Goal: Transaction & Acquisition: Purchase product/service

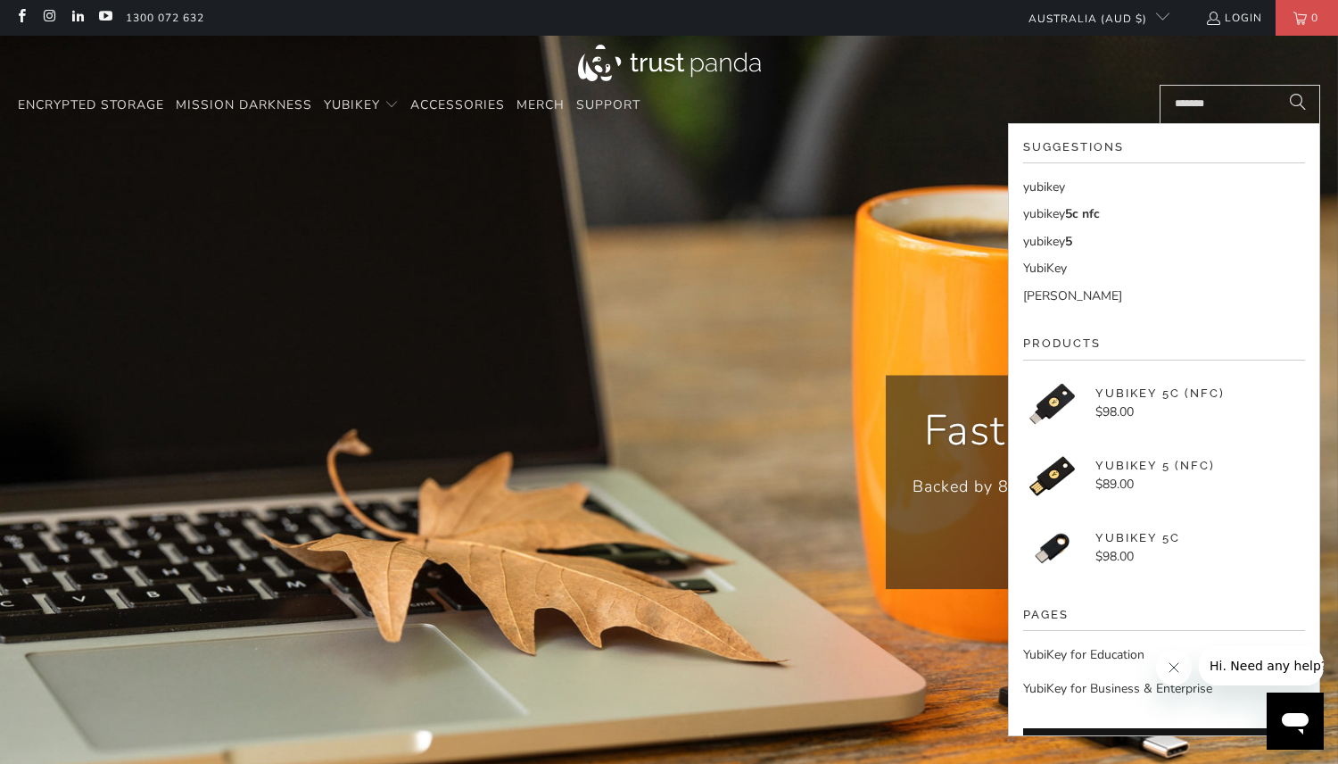
type input "*******"
click at [1115, 218] on link "yubikey 5c nfc" at bounding box center [1164, 214] width 282 height 20
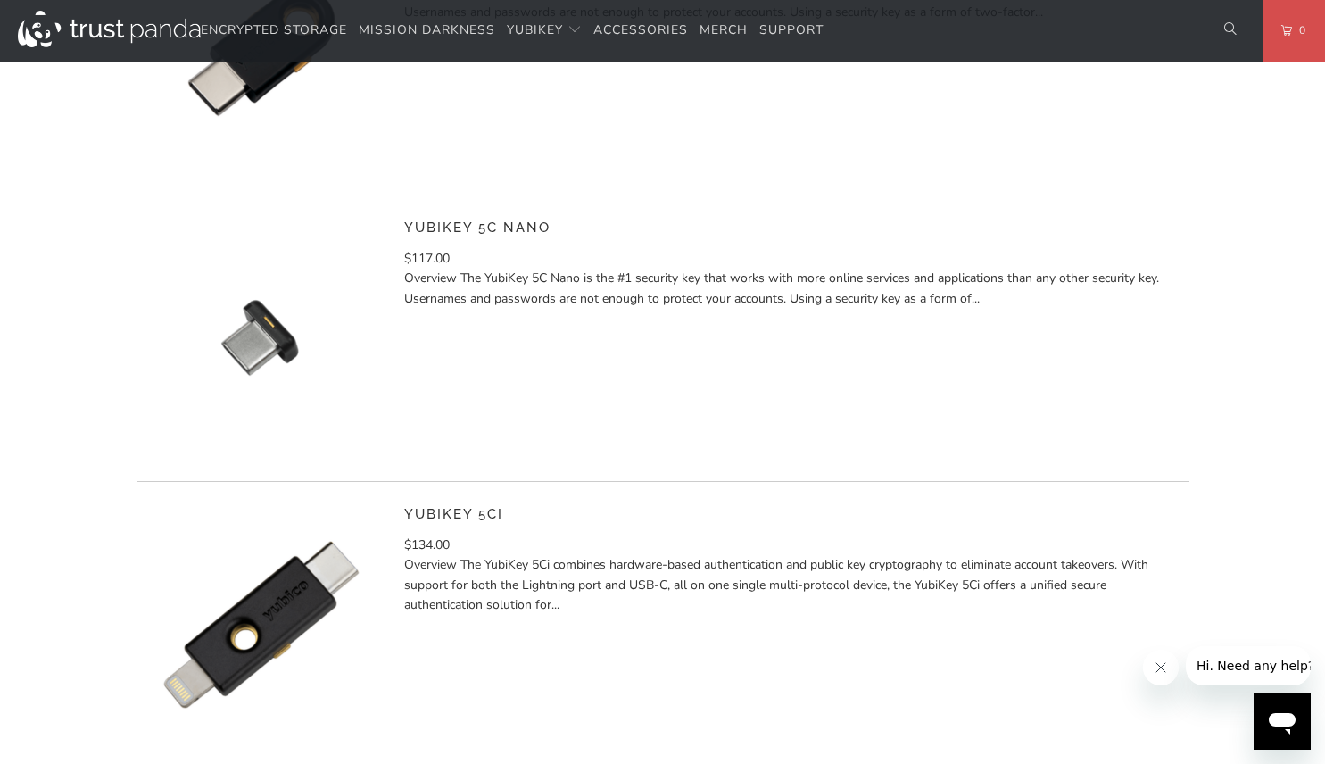
scroll to position [1071, 0]
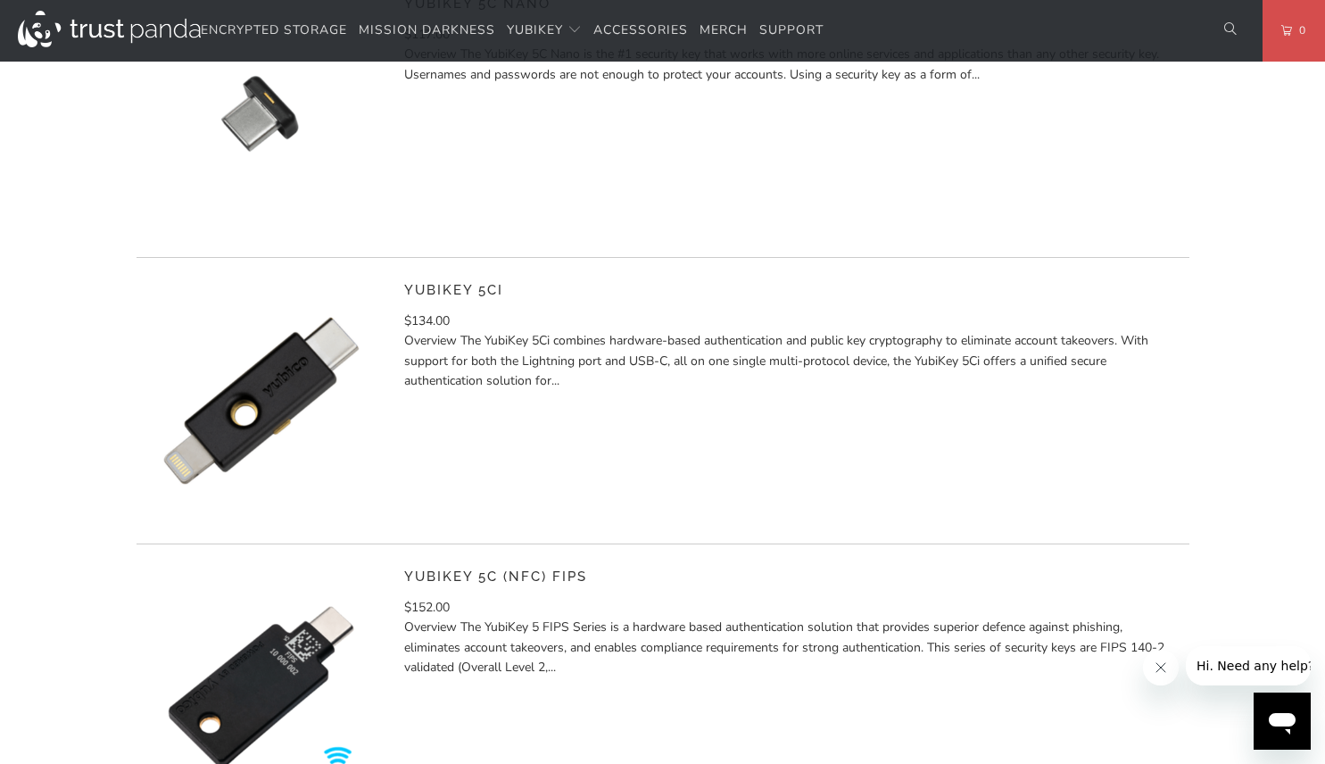
click at [290, 382] on img at bounding box center [262, 401] width 250 height 250
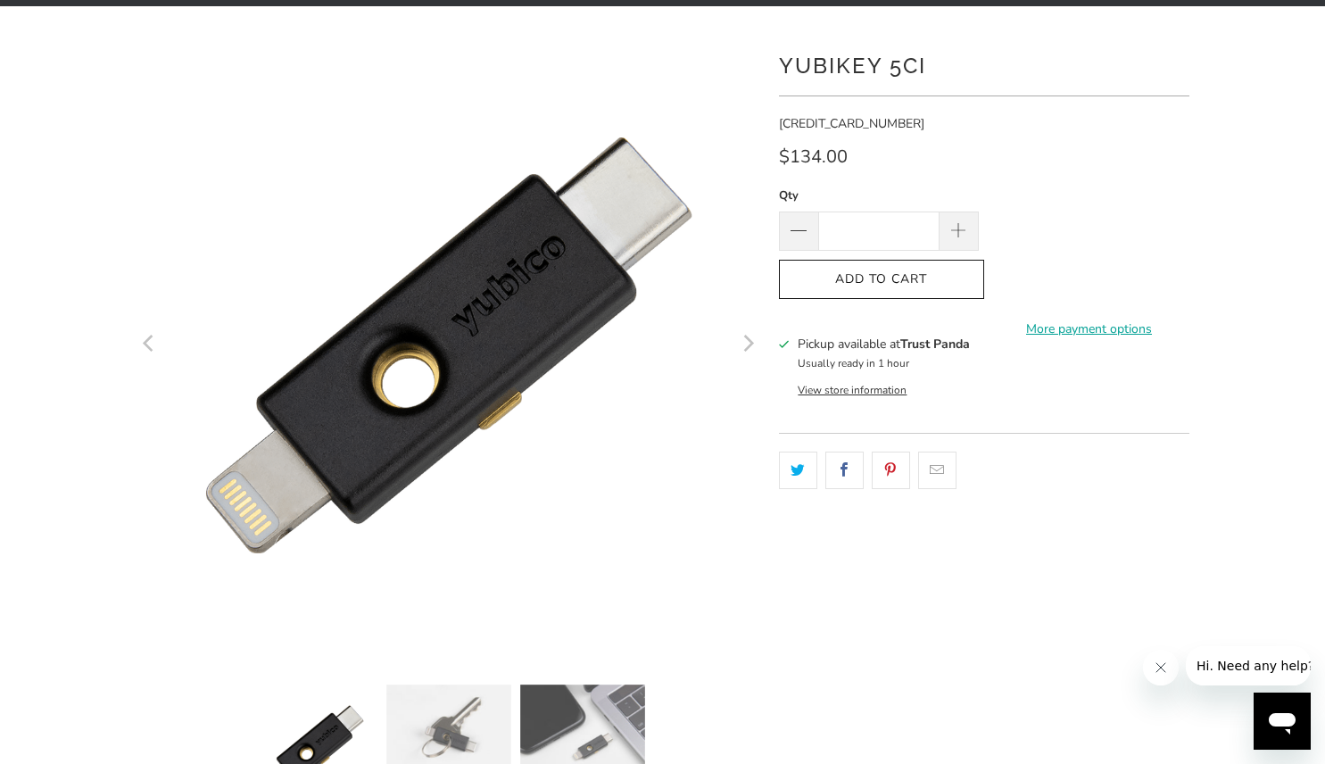
scroll to position [89, 0]
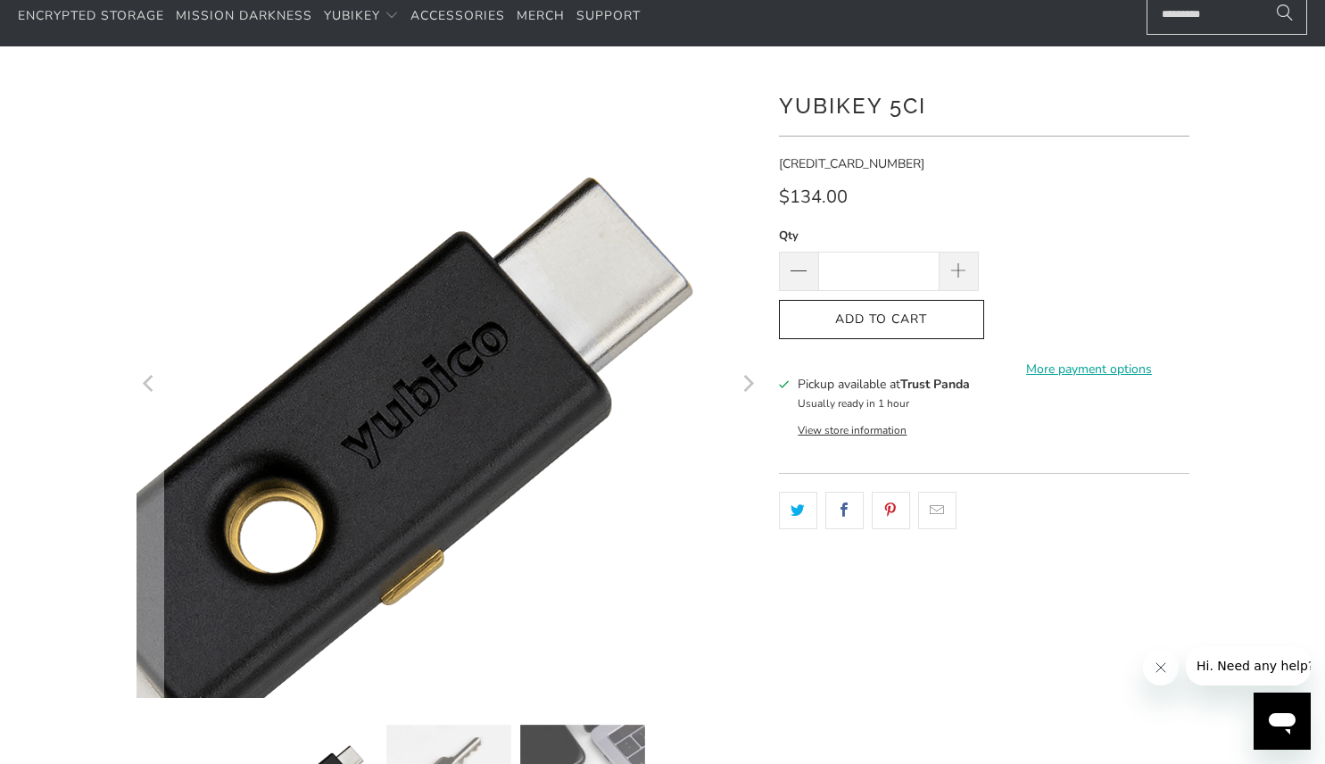
click at [688, 177] on img at bounding box center [337, 482] width 914 height 914
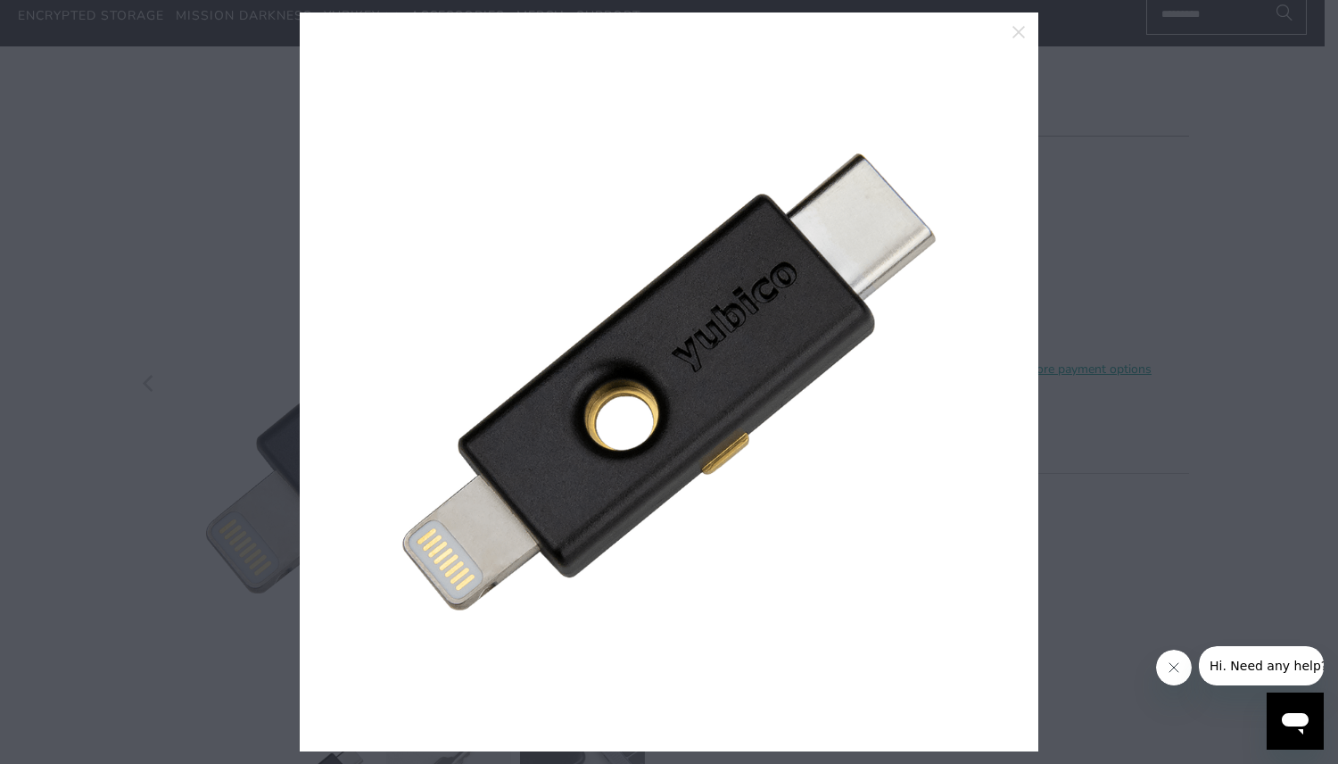
click at [175, 330] on div at bounding box center [669, 382] width 1338 height 764
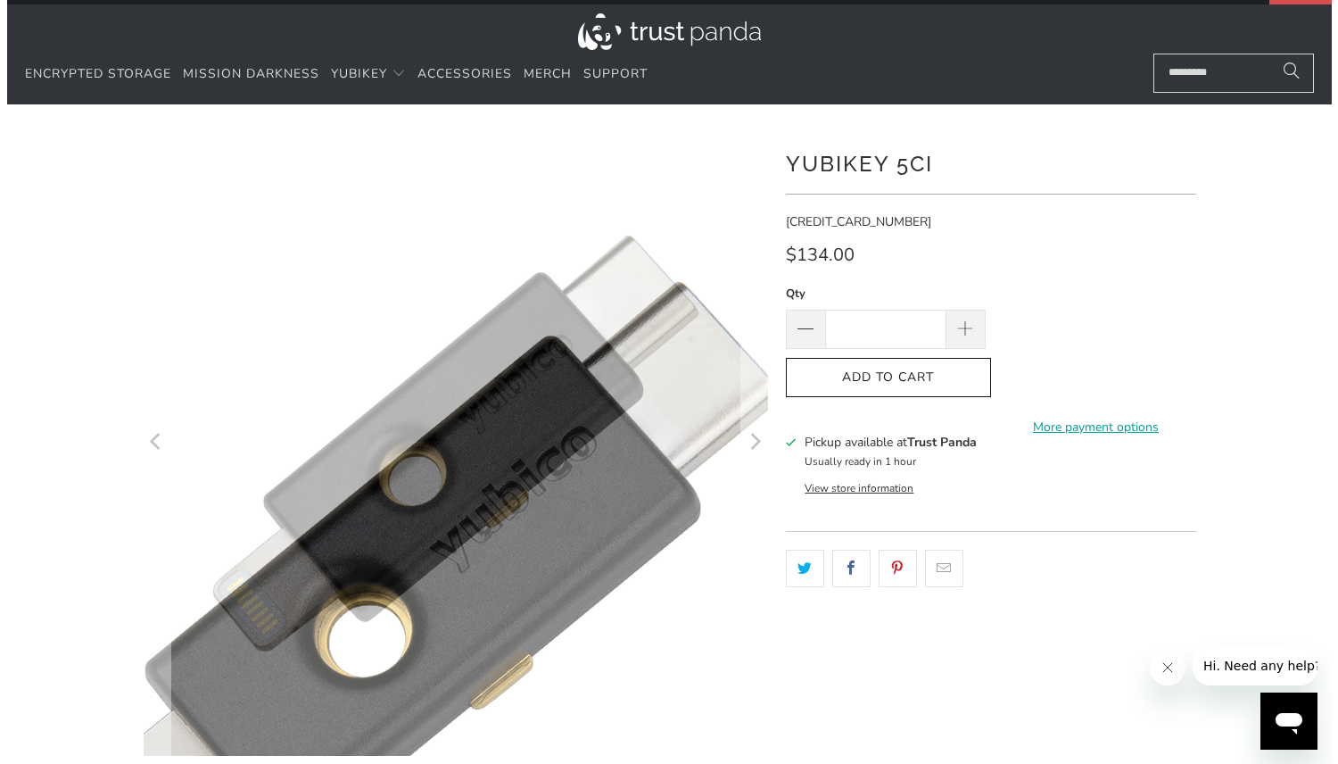
scroll to position [0, 0]
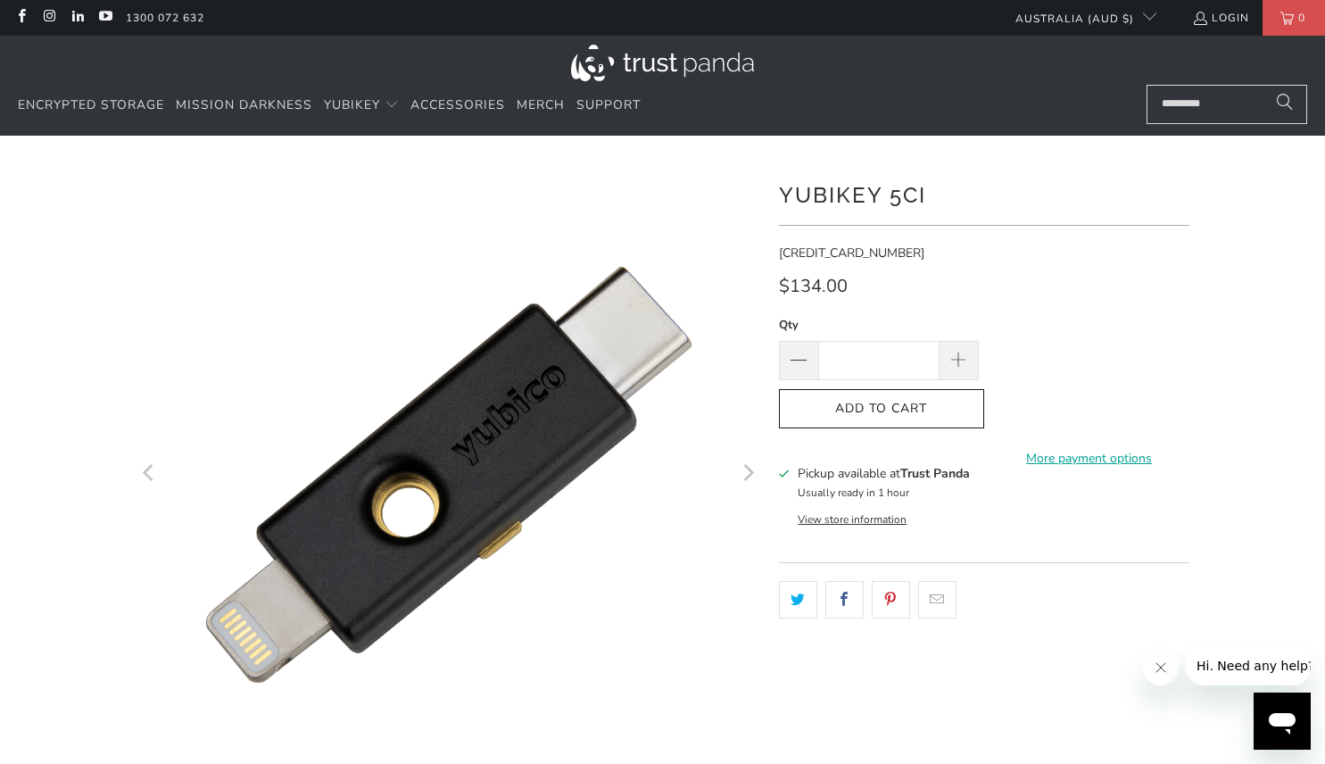
click at [1123, 286] on div "$134.00" at bounding box center [984, 291] width 410 height 29
click at [1188, 278] on div "$134.00" at bounding box center [984, 291] width 410 height 29
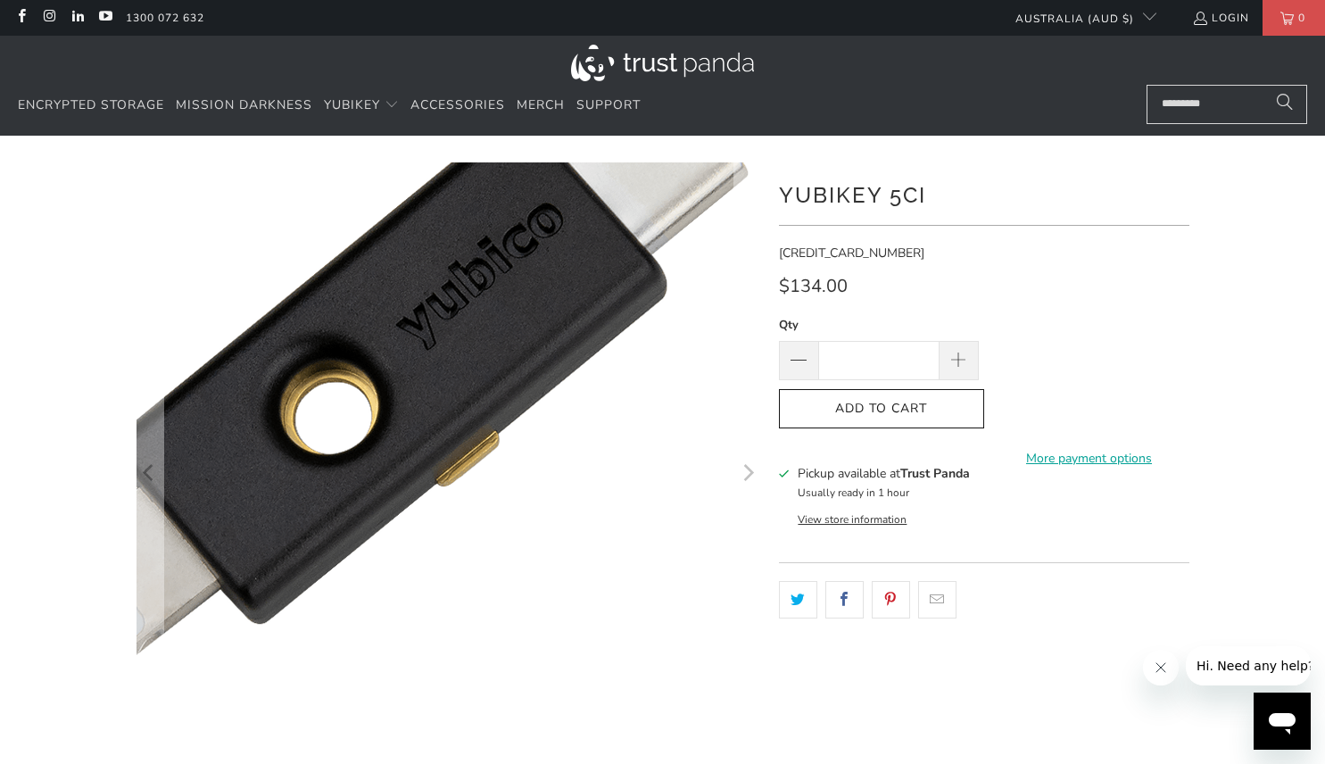
click at [568, 715] on img at bounding box center [393, 363] width 914 height 914
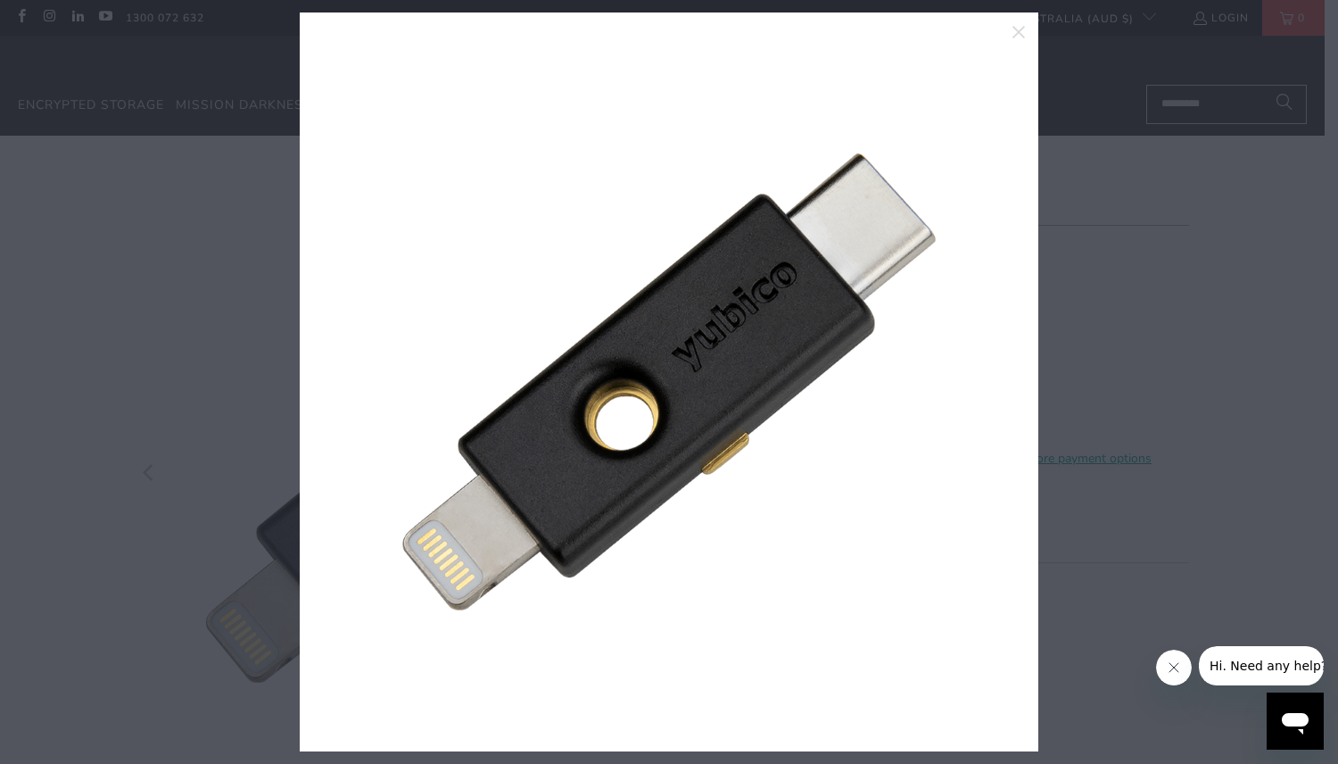
click at [1272, 313] on div at bounding box center [669, 382] width 1338 height 764
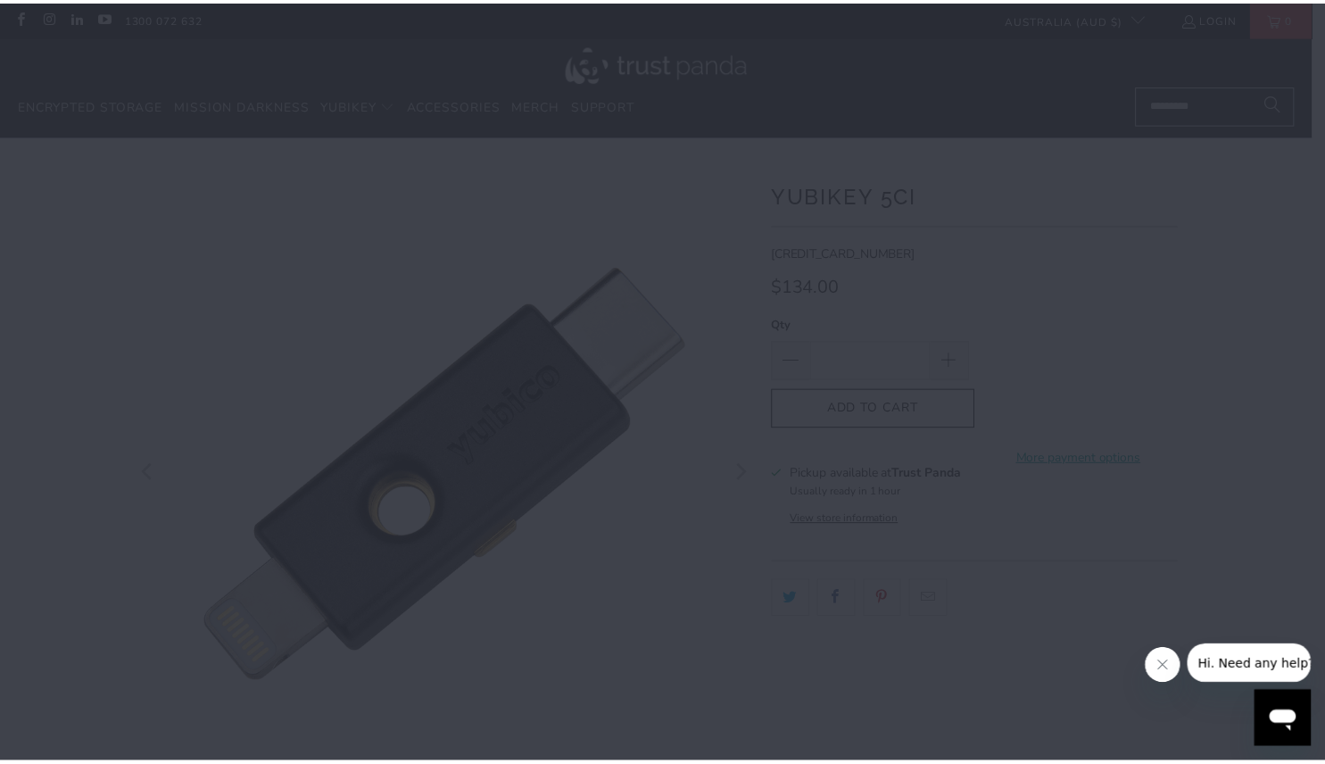
scroll to position [23, 0]
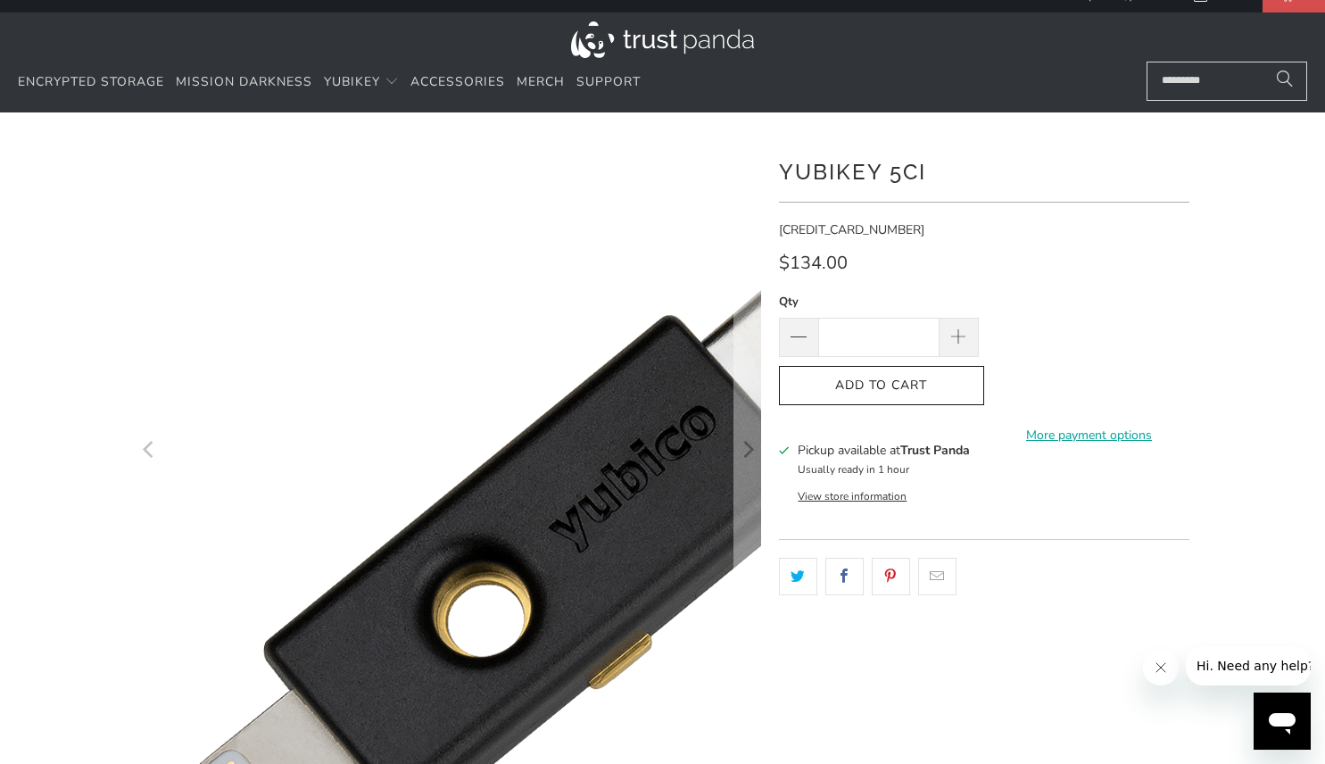
click at [239, 205] on img at bounding box center [545, 566] width 914 height 914
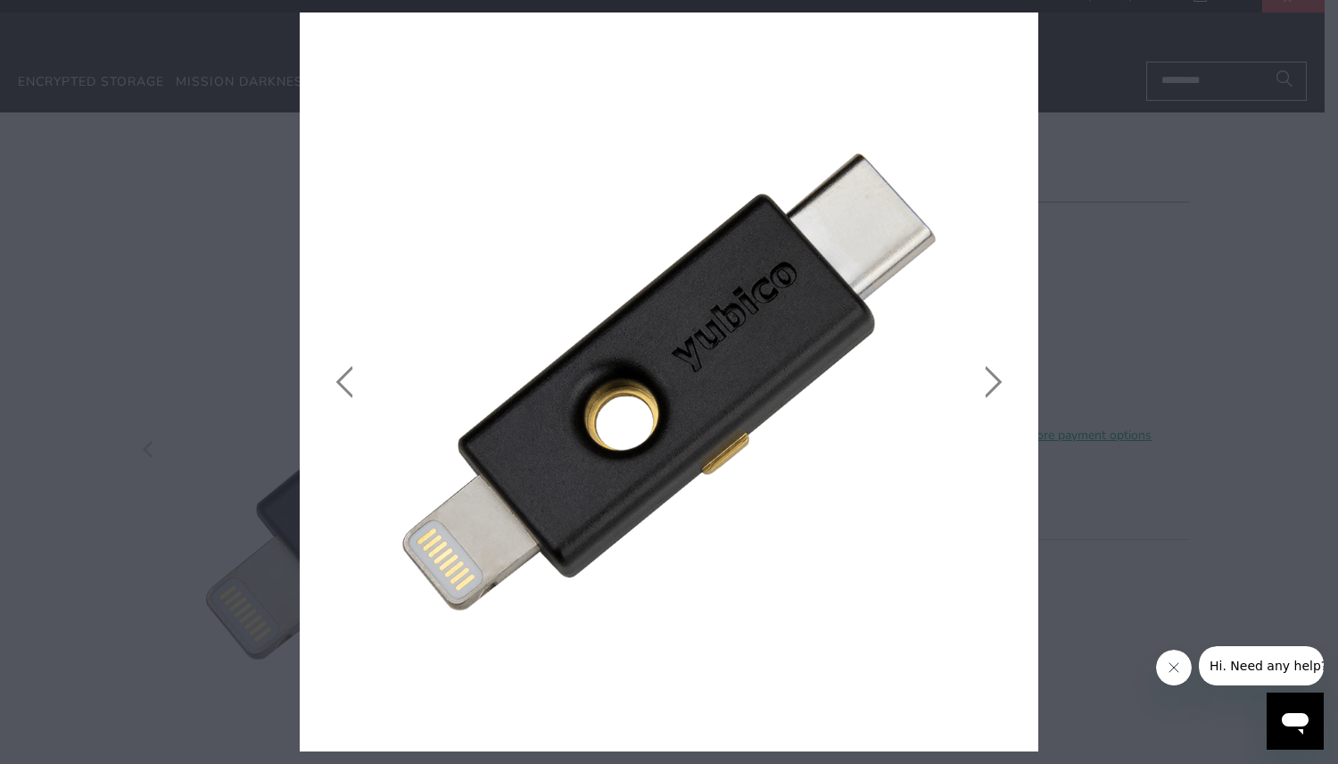
click at [1024, 32] on icon "close" at bounding box center [1019, 32] width 25 height 25
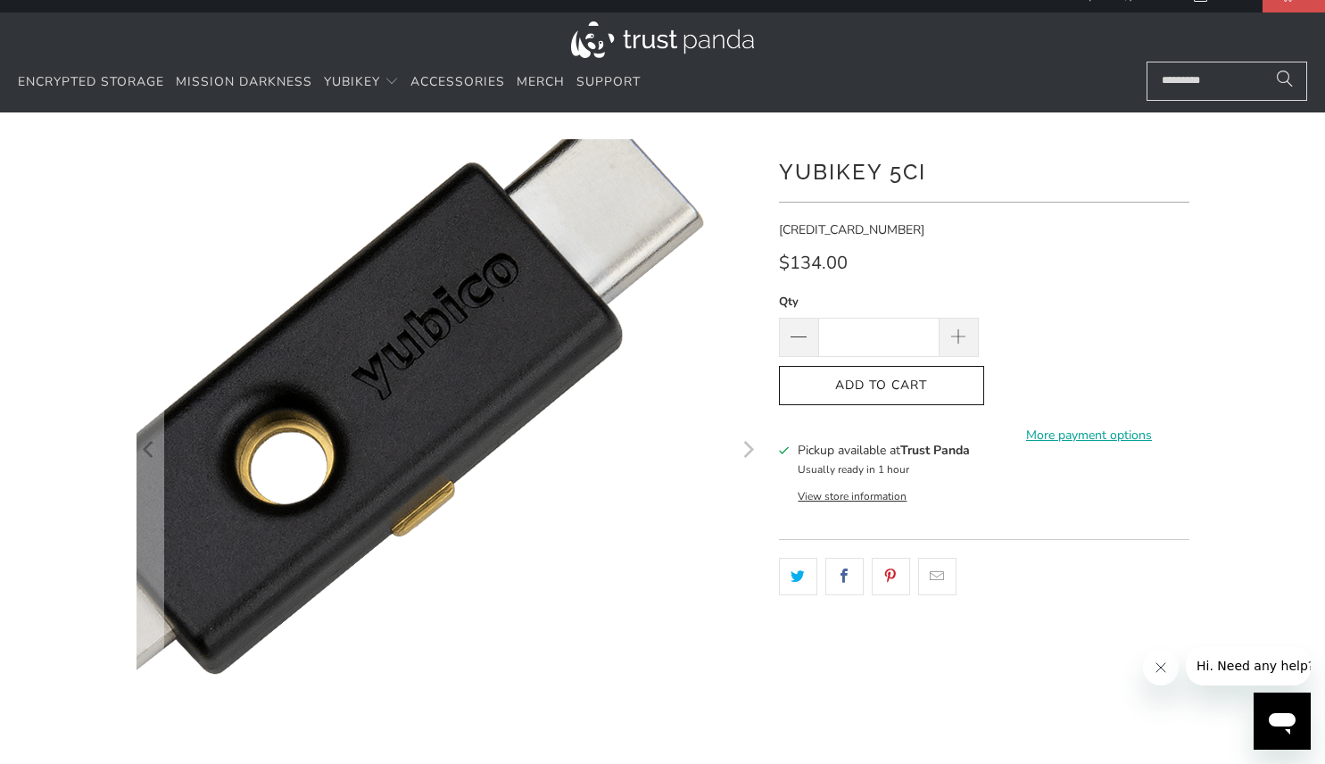
click at [665, 534] on img at bounding box center [348, 413] width 914 height 914
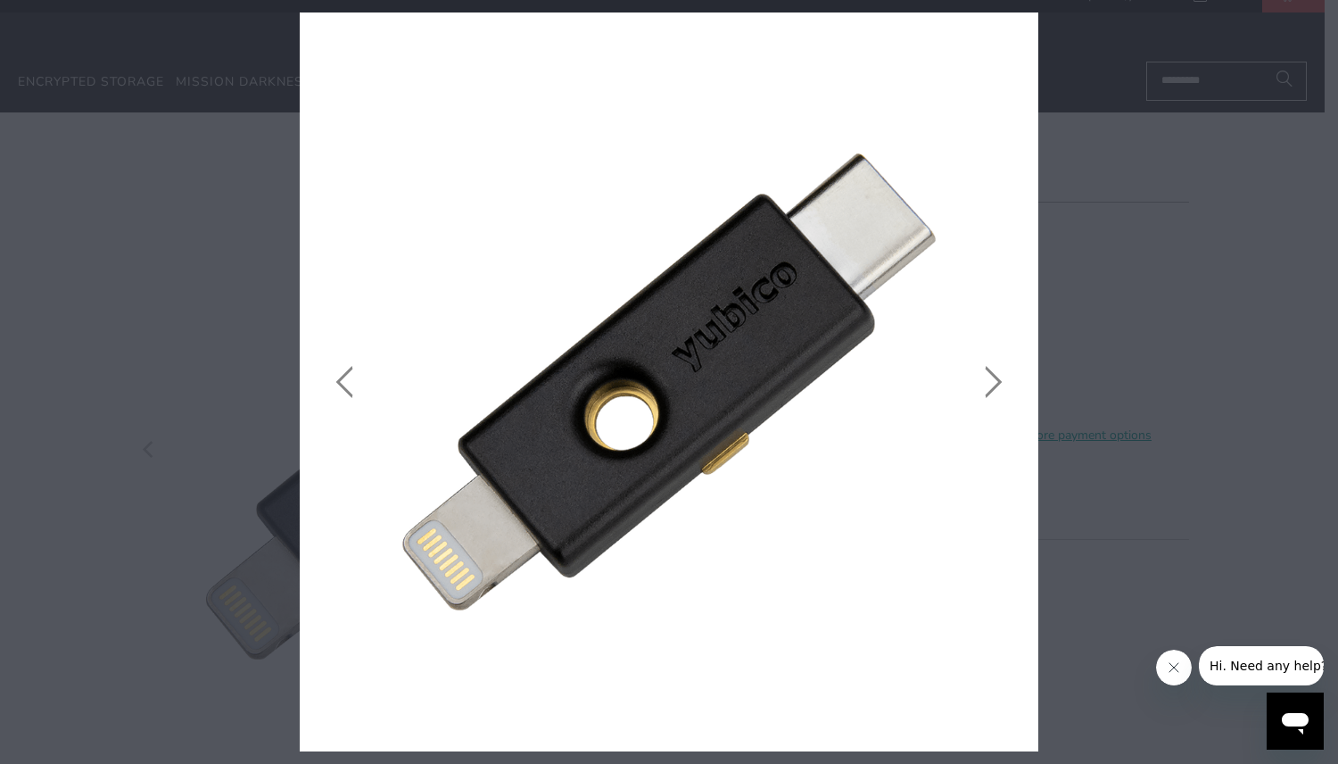
click at [1018, 27] on icon "close" at bounding box center [1019, 32] width 25 height 25
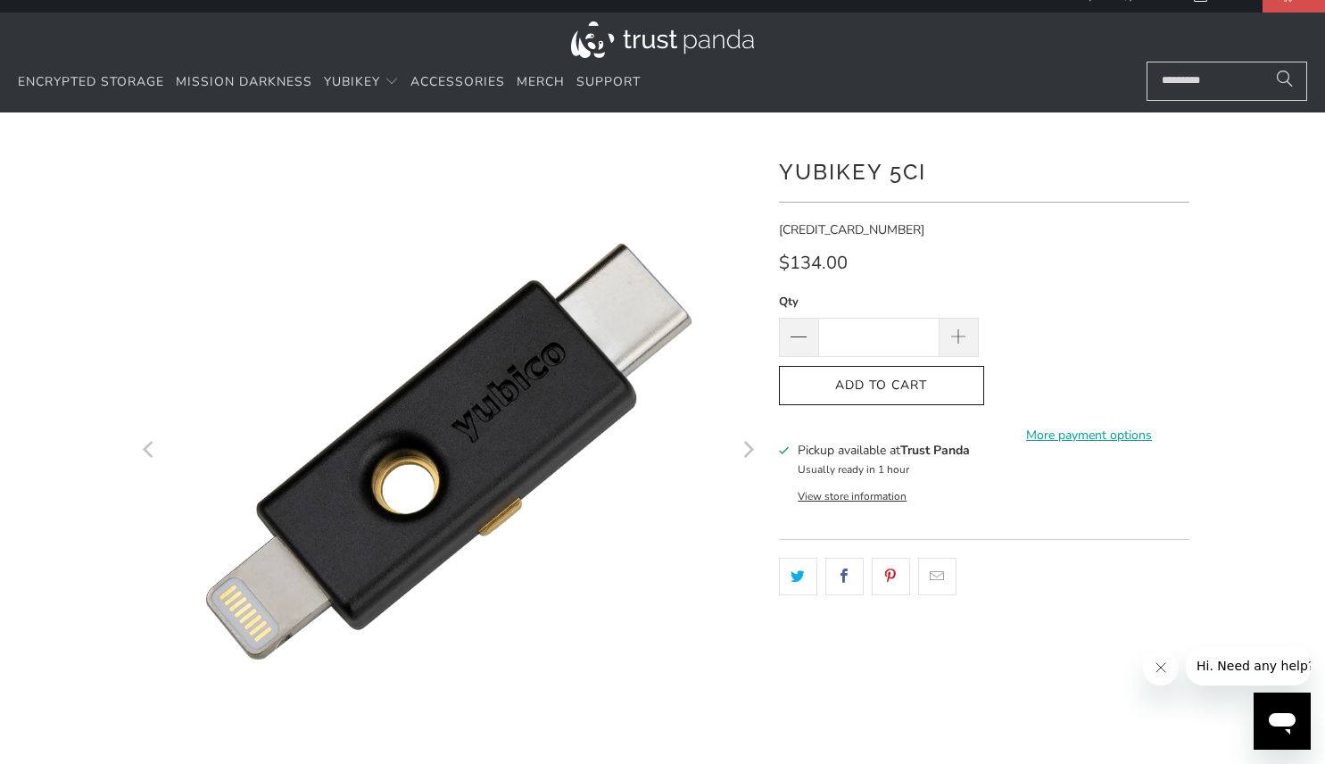
click at [1156, 164] on h1 "YubiKey 5Ci" at bounding box center [984, 171] width 410 height 36
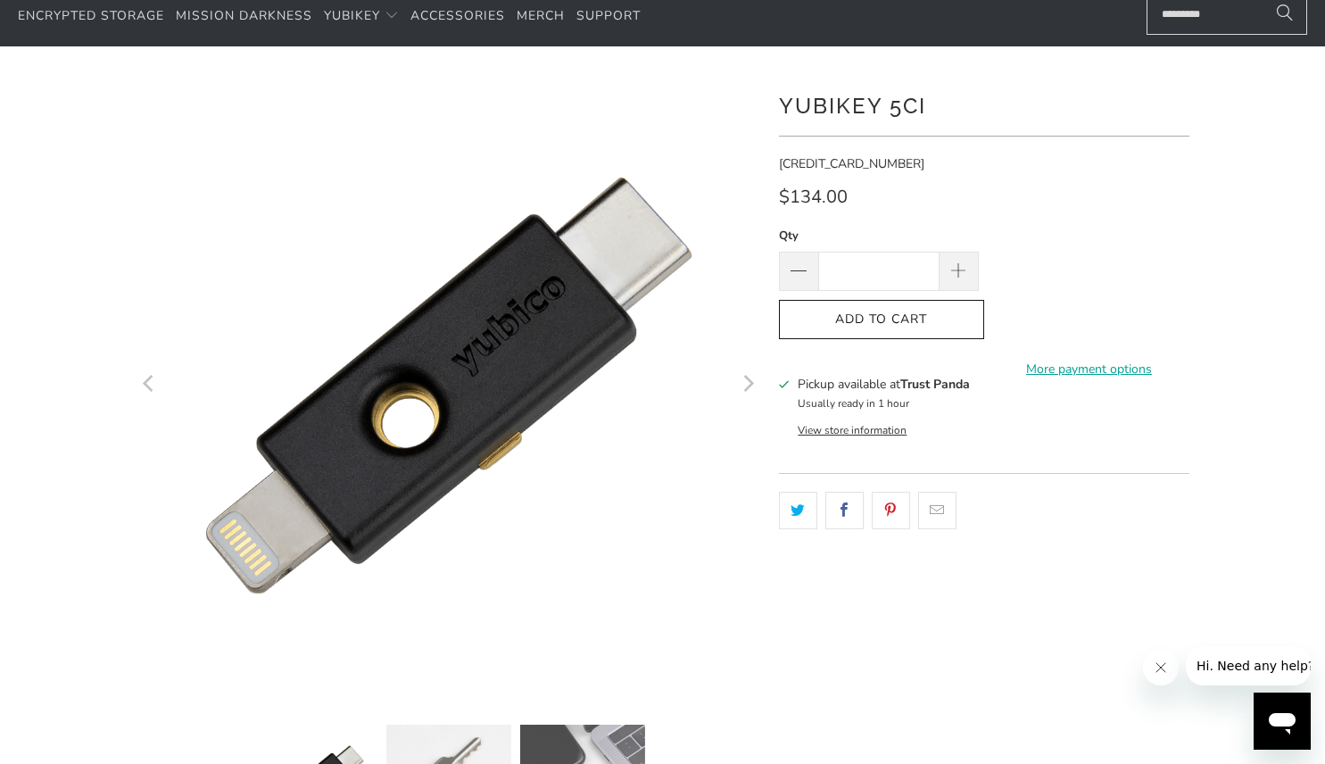
scroll to position [0, 0]
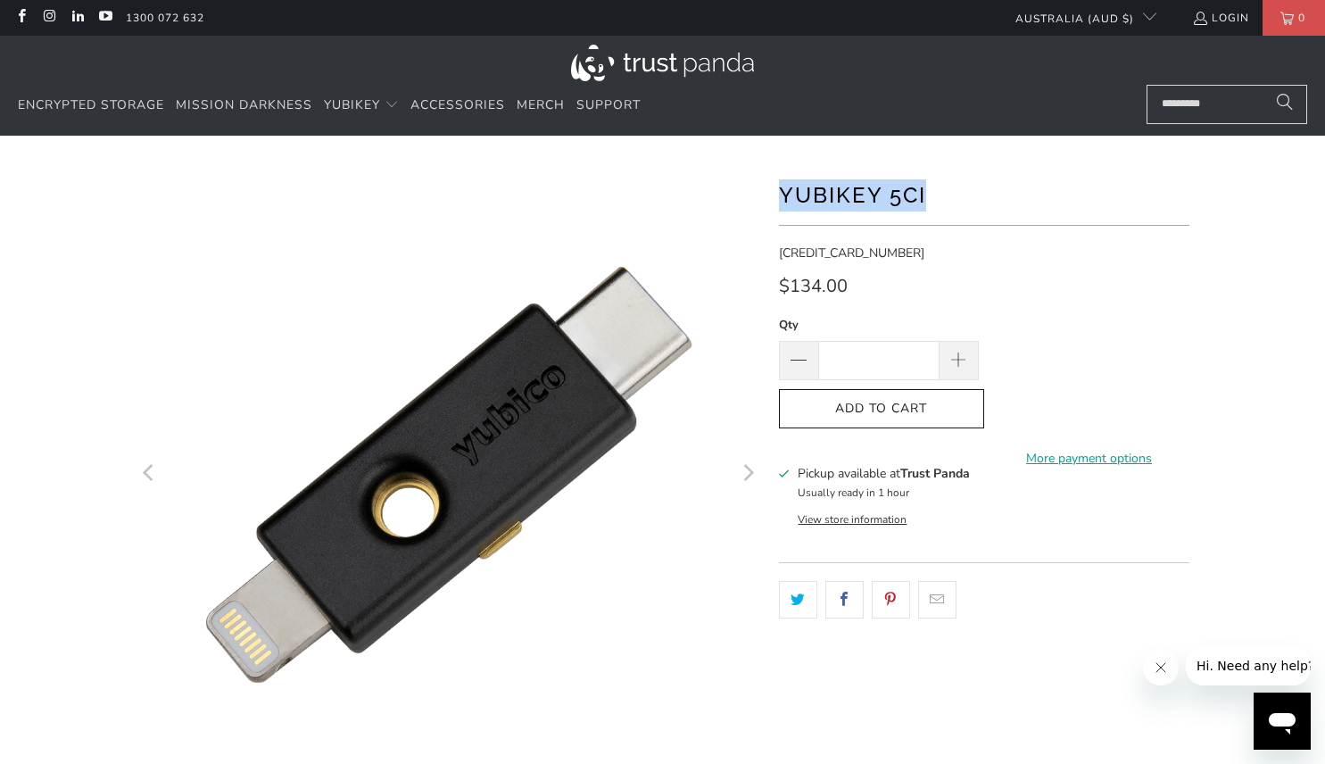
drag, startPoint x: 957, startPoint y: 195, endPoint x: 774, endPoint y: 202, distance: 183.0
click at [774, 202] on div at bounding box center [663, 612] width 1071 height 900
copy h1 "YubiKey 5Ci"
